Goal: Task Accomplishment & Management: Manage account settings

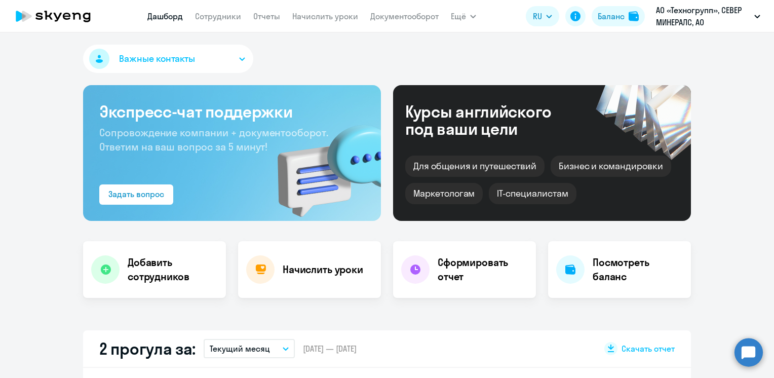
select select "30"
click at [232, 20] on link "Сотрудники" at bounding box center [218, 16] width 46 height 10
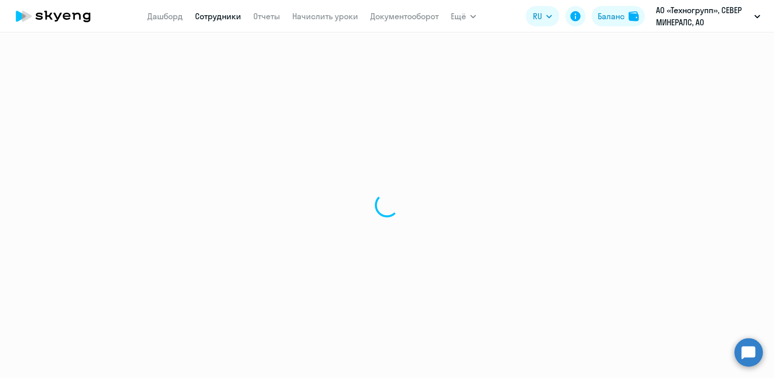
select select "30"
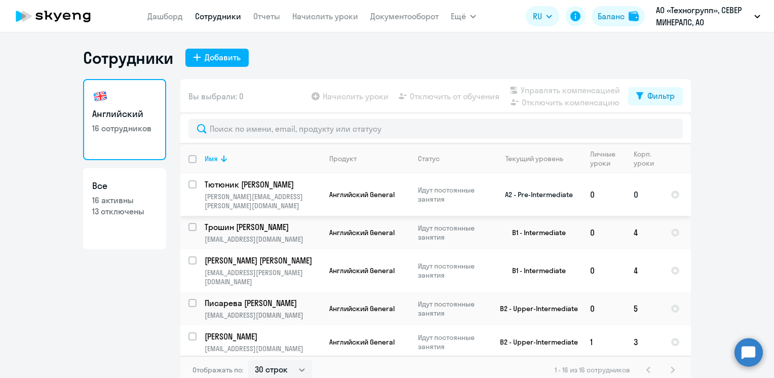
click at [191, 184] on input "select row 37791510" at bounding box center [199, 190] width 20 height 20
checkbox input "true"
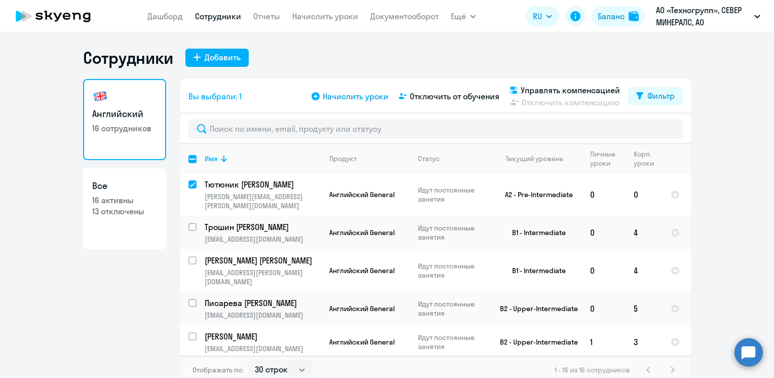
click at [337, 95] on span "Начислить уроки" at bounding box center [356, 96] width 66 height 12
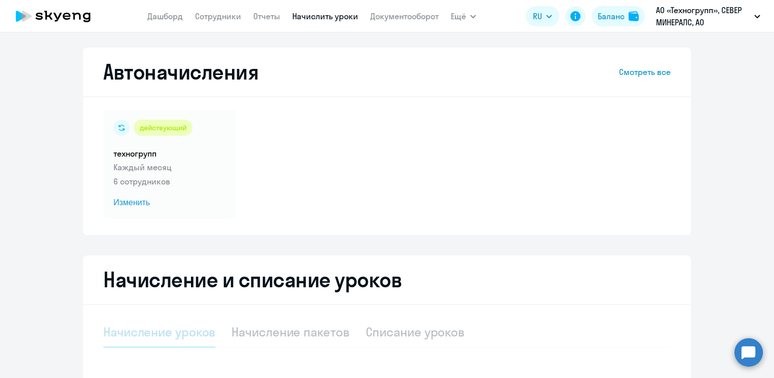
select select "10"
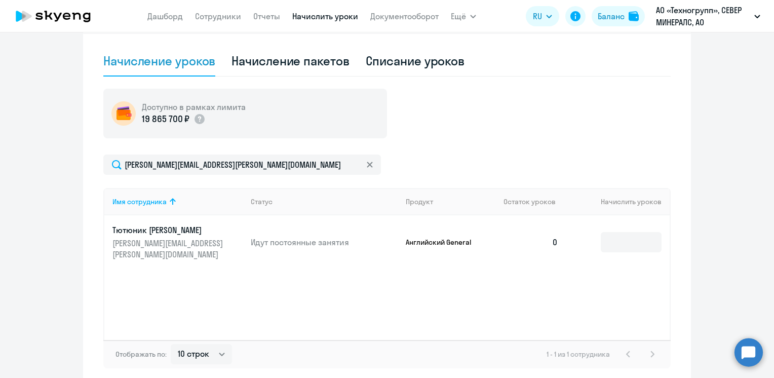
scroll to position [318, 0]
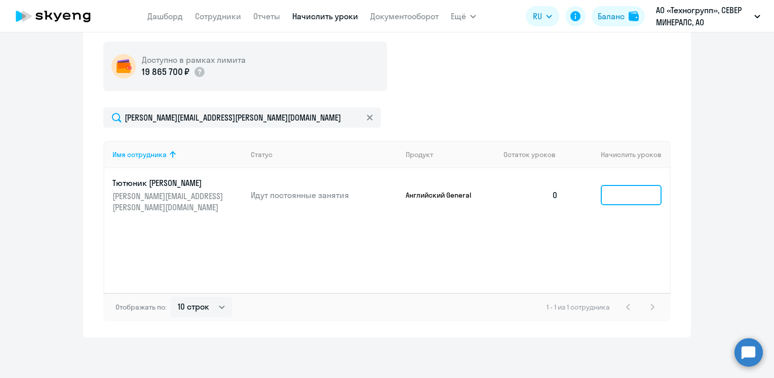
click at [625, 193] on input at bounding box center [631, 195] width 61 height 20
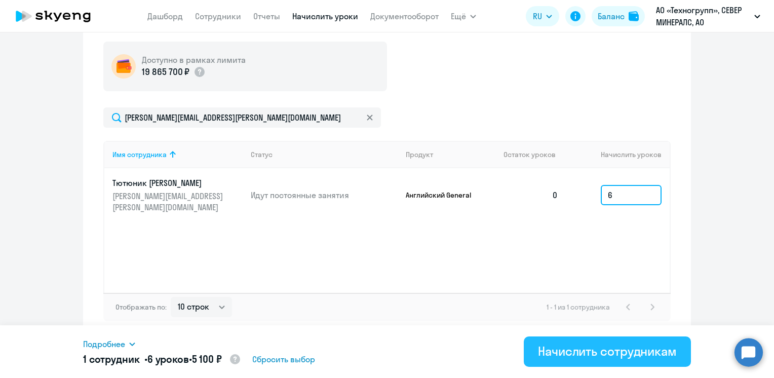
type input "6"
click at [611, 350] on div "Начислить сотрудникам" at bounding box center [607, 351] width 139 height 16
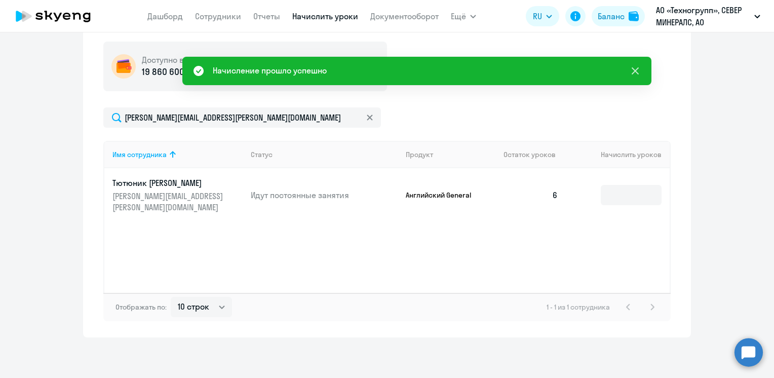
click at [635, 69] on icon at bounding box center [635, 71] width 12 height 12
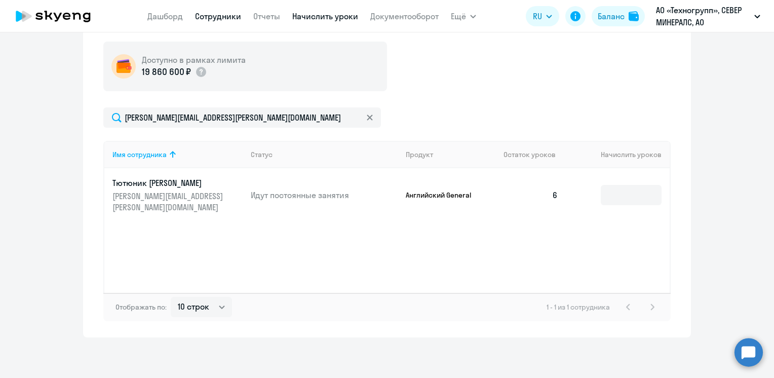
click at [220, 19] on link "Сотрудники" at bounding box center [218, 16] width 46 height 10
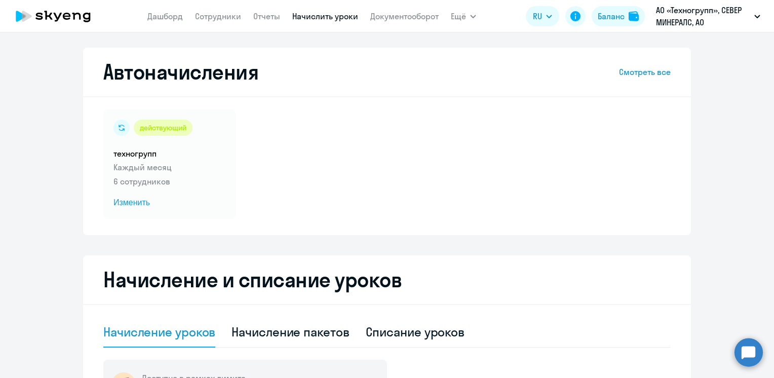
select select "30"
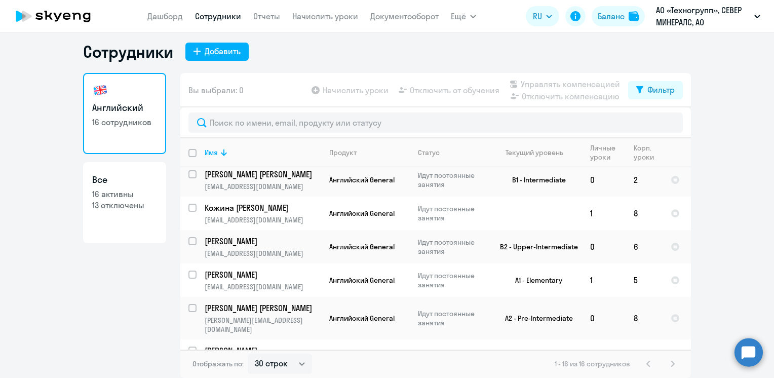
scroll to position [204, 0]
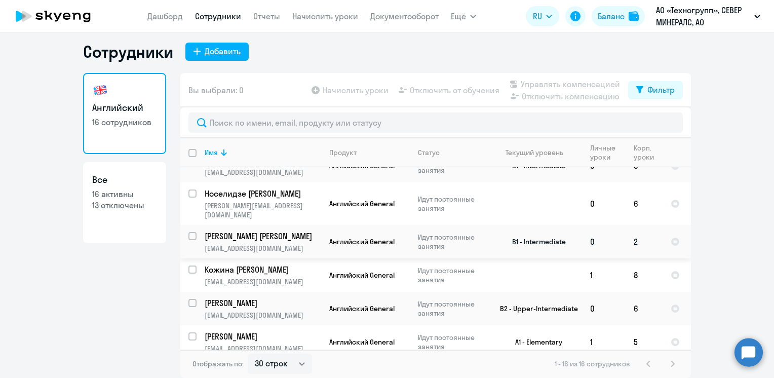
click at [190, 224] on div at bounding box center [193, 236] width 24 height 24
checkbox input "true"
click at [328, 95] on span "Начислить уроки" at bounding box center [356, 90] width 66 height 12
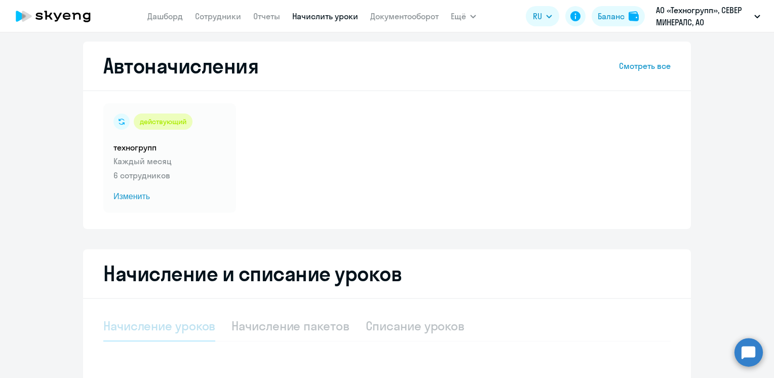
select select "10"
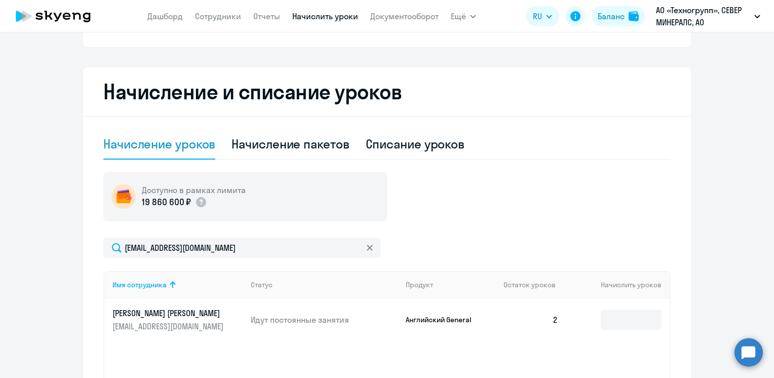
scroll to position [318, 0]
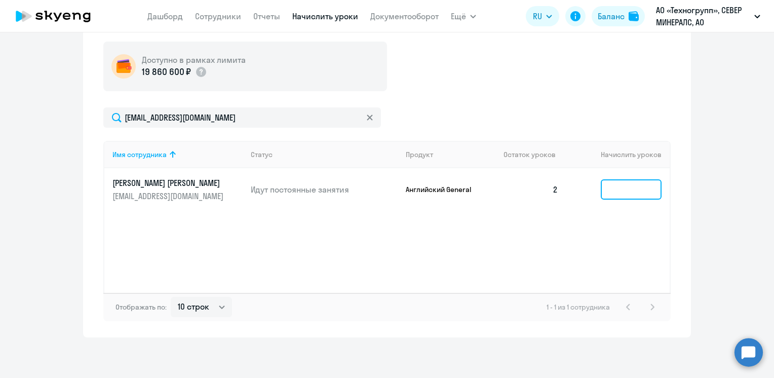
click at [613, 197] on input at bounding box center [631, 189] width 61 height 20
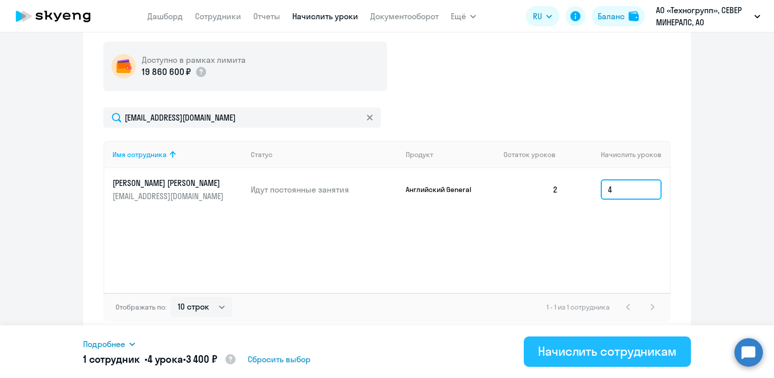
type input "4"
click at [595, 342] on button "Начислить сотрудникам" at bounding box center [607, 351] width 167 height 30
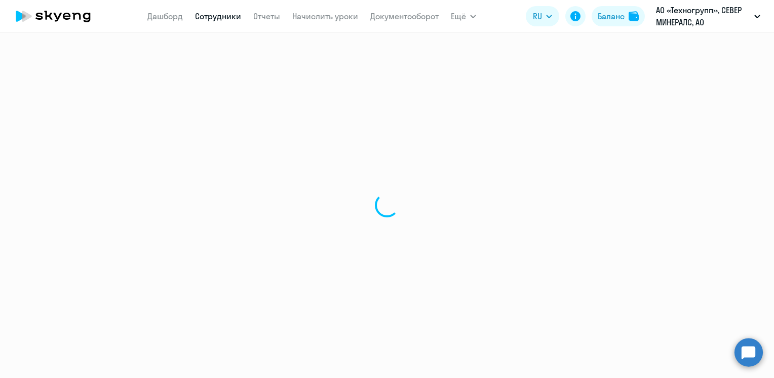
select select "30"
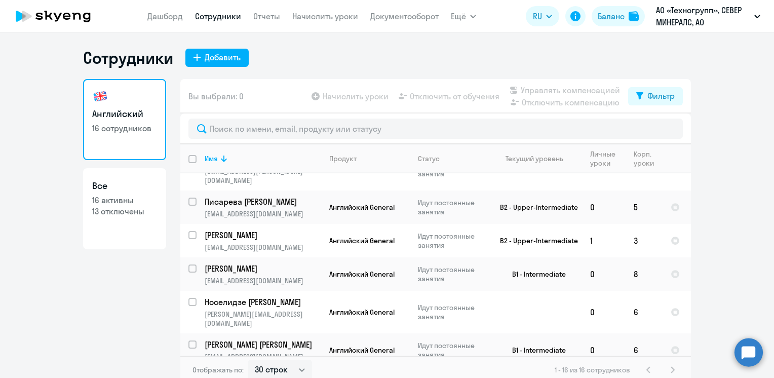
scroll to position [101, 0]
click at [189, 231] on input "select row 22370204" at bounding box center [199, 241] width 20 height 20
checkbox input "true"
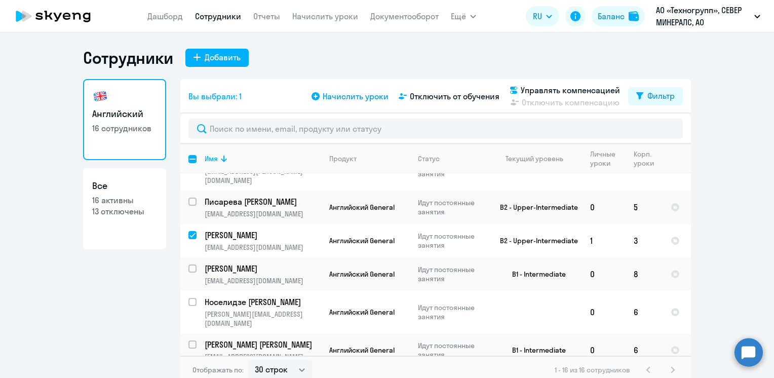
click at [355, 98] on span "Начислить уроки" at bounding box center [356, 96] width 66 height 12
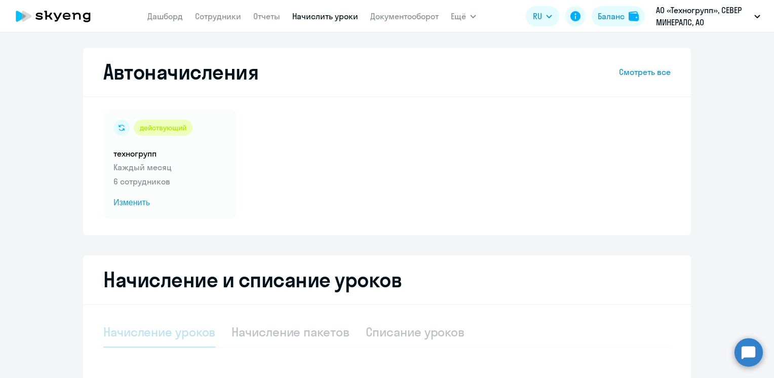
select select "10"
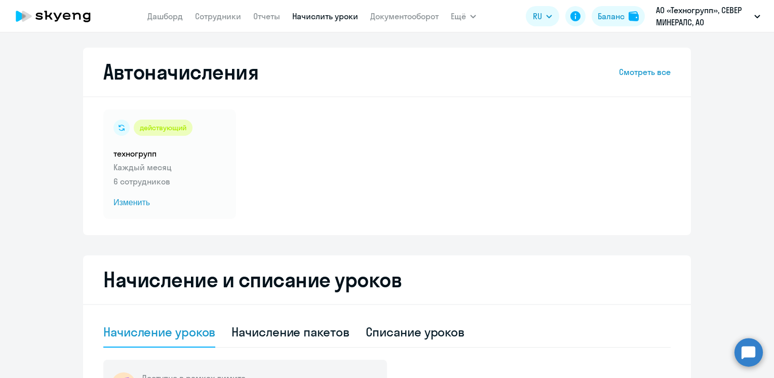
scroll to position [152, 0]
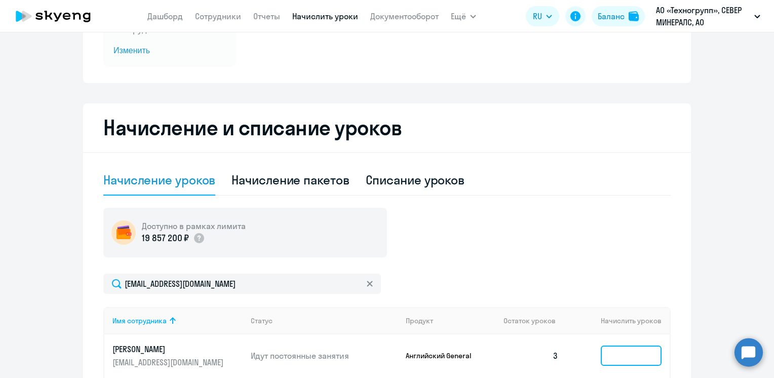
click at [608, 360] on input at bounding box center [631, 356] width 61 height 20
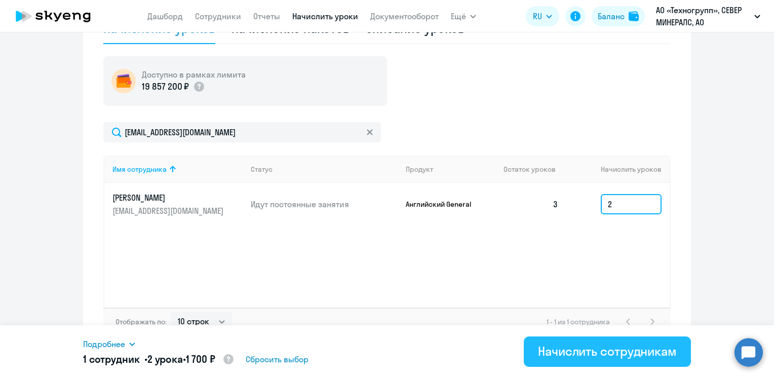
scroll to position [304, 0]
type input "2"
click at [600, 355] on div "Начислить сотрудникам" at bounding box center [607, 351] width 139 height 16
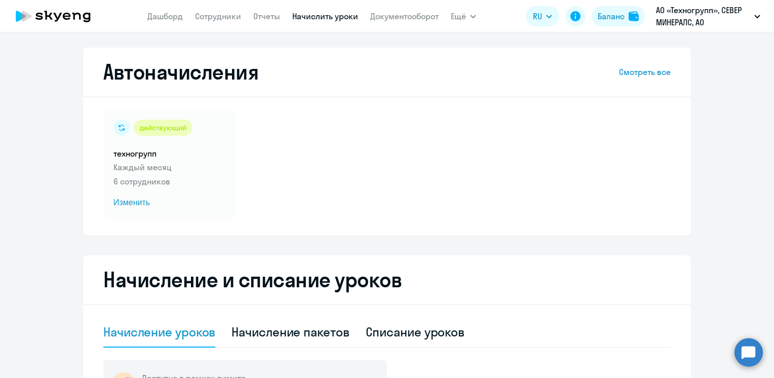
select select "30"
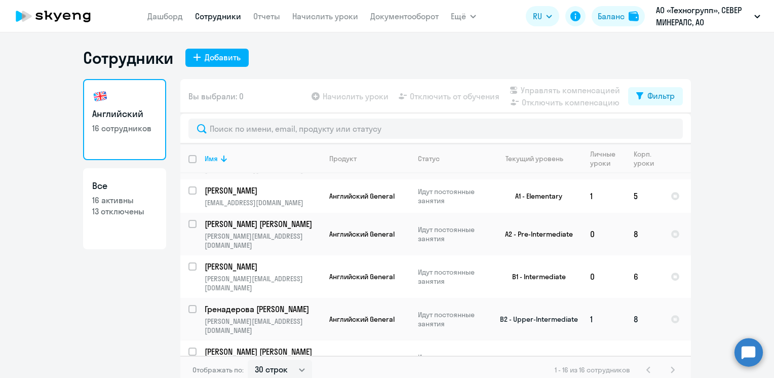
scroll to position [6, 0]
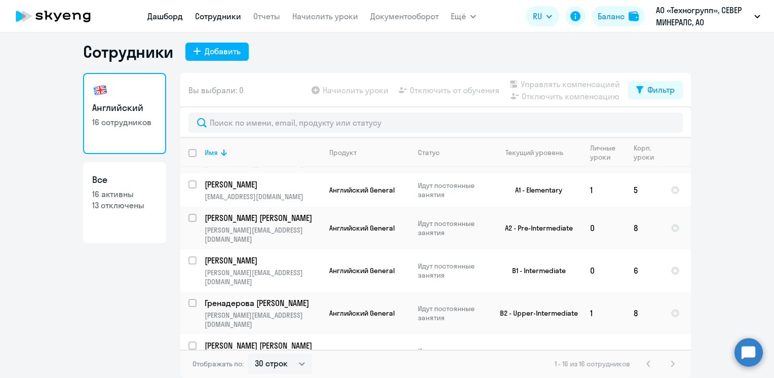
click at [163, 18] on link "Дашборд" at bounding box center [164, 16] width 35 height 10
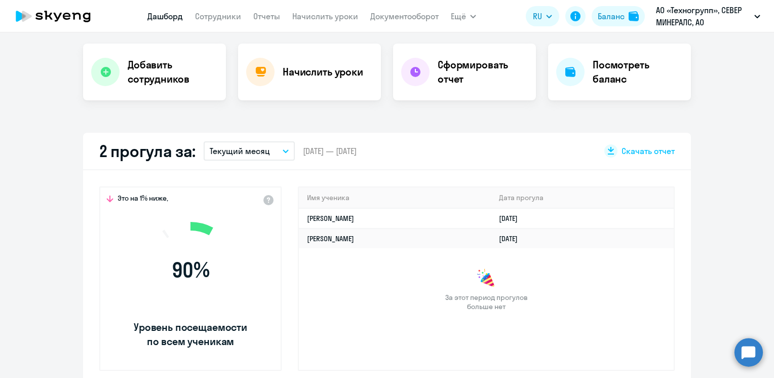
scroll to position [310, 0]
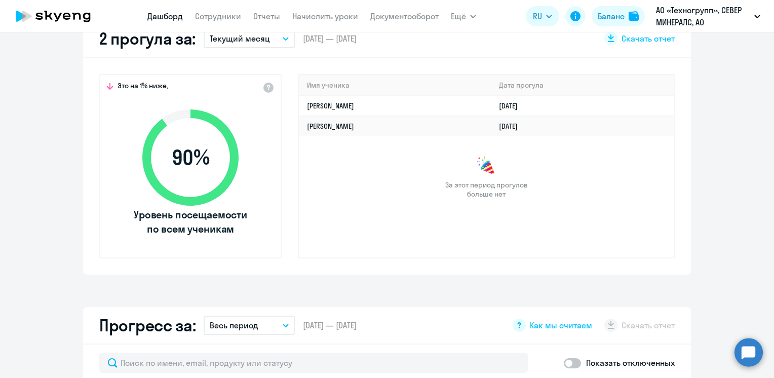
click at [263, 39] on p "Текущий месяц" at bounding box center [240, 38] width 60 height 12
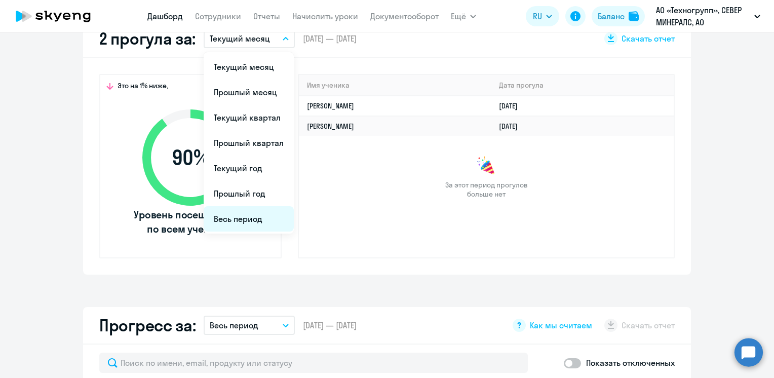
click at [260, 218] on li "Весь период" at bounding box center [249, 218] width 90 height 25
select select "30"
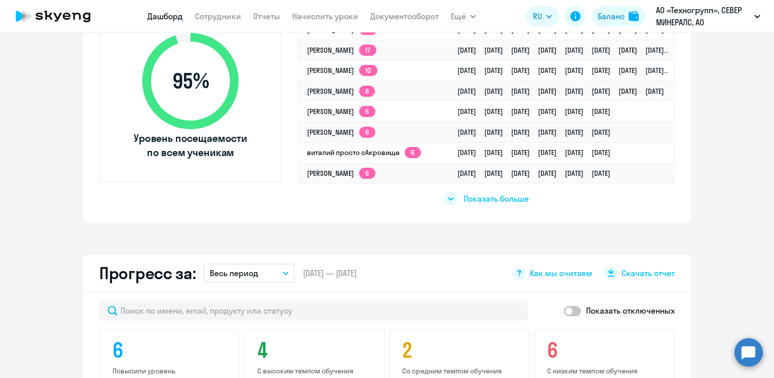
scroll to position [411, 0]
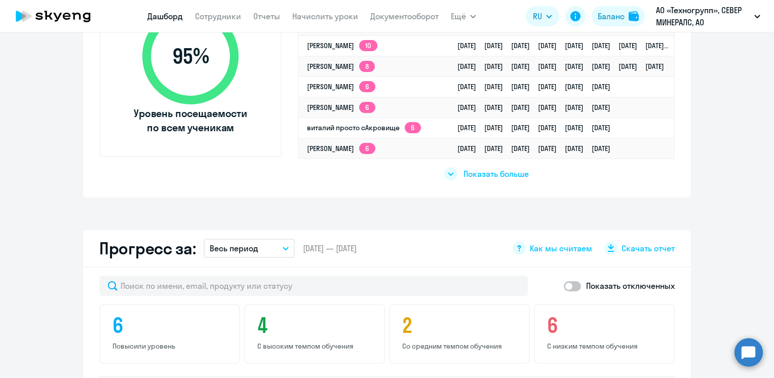
click at [471, 170] on span "Показать больше" at bounding box center [496, 173] width 65 height 11
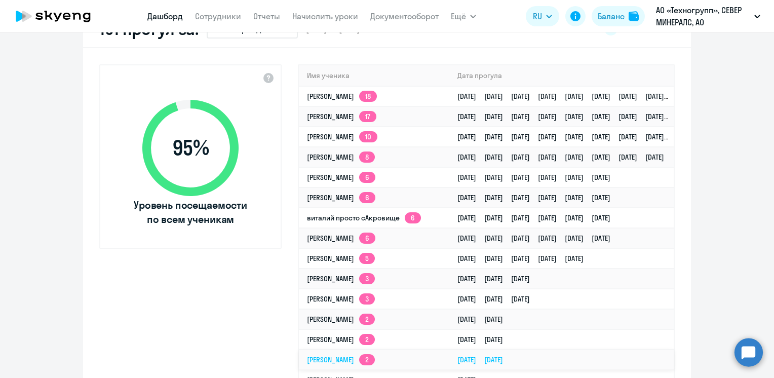
scroll to position [259, 0]
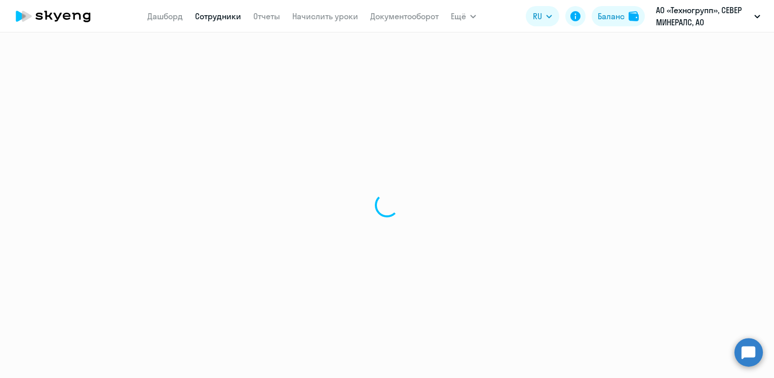
select select "30"
